Goal: Navigation & Orientation: Understand site structure

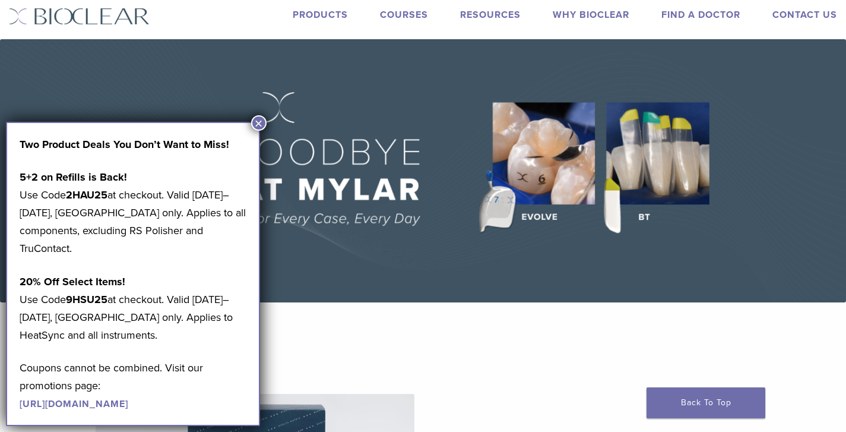
scroll to position [31, 0]
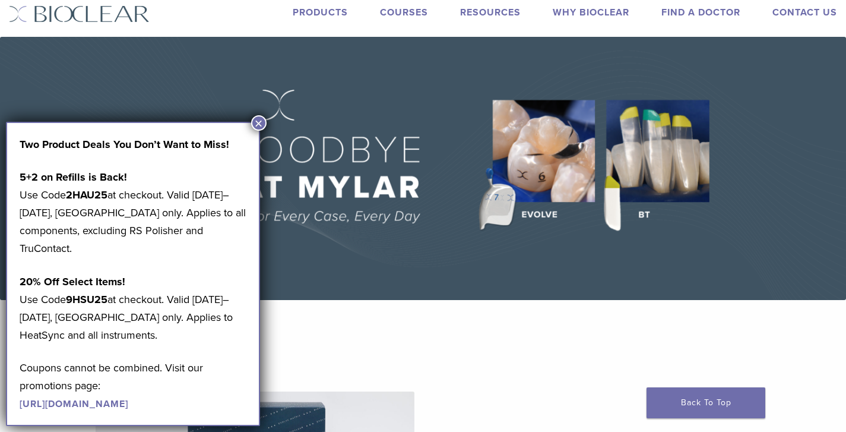
click at [260, 123] on button "×" at bounding box center [258, 122] width 15 height 15
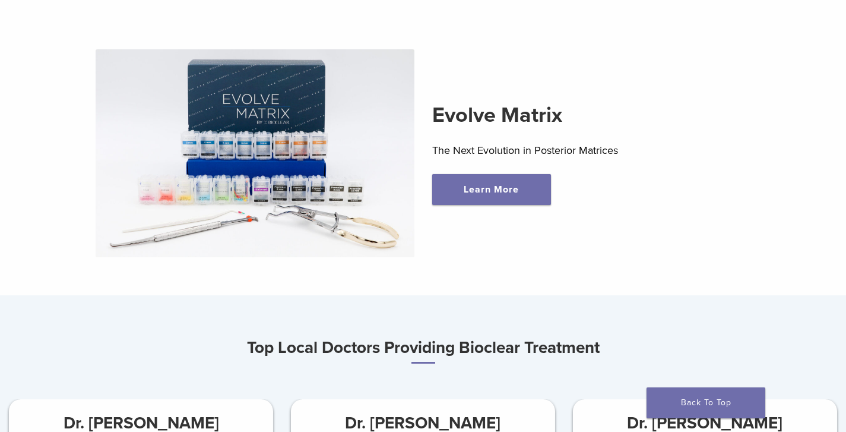
scroll to position [0, 0]
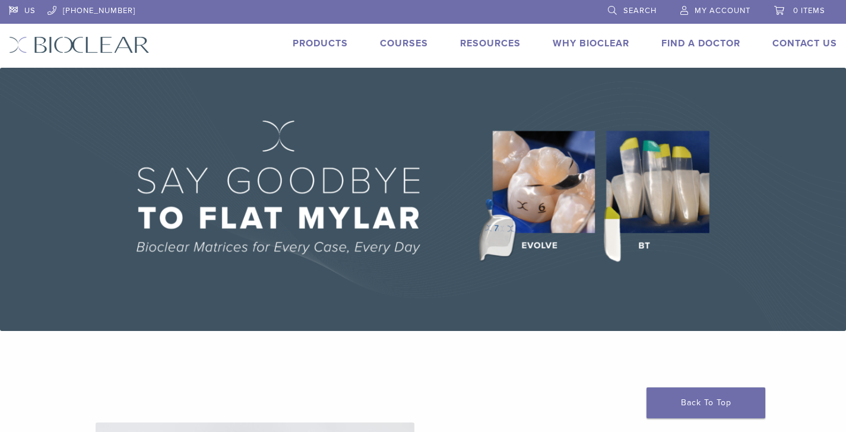
click at [321, 40] on link "Products" at bounding box center [320, 43] width 55 height 12
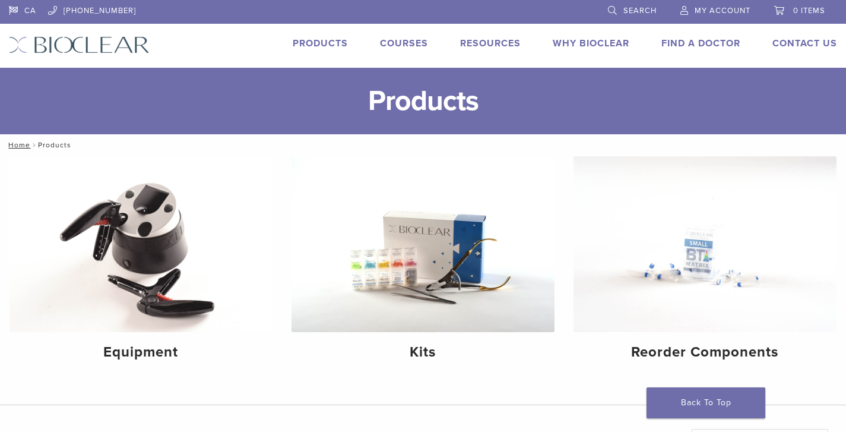
click at [412, 43] on link "Courses" at bounding box center [404, 43] width 48 height 12
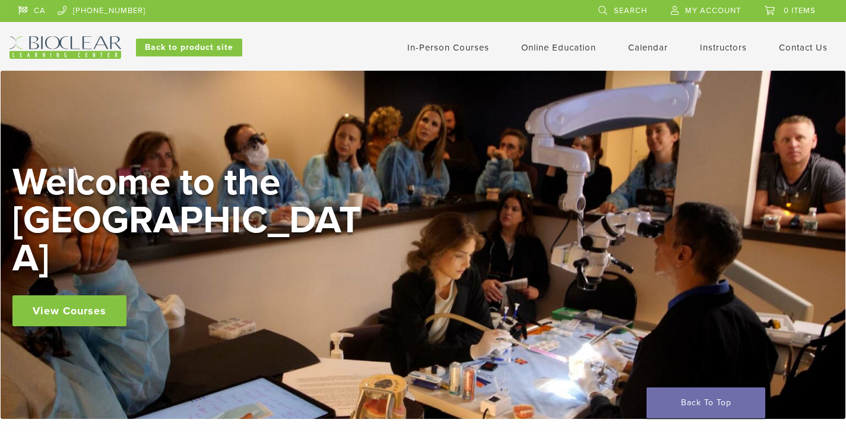
click at [53, 39] on img at bounding box center [66, 47] width 112 height 23
